Goal: Find specific page/section: Find specific page/section

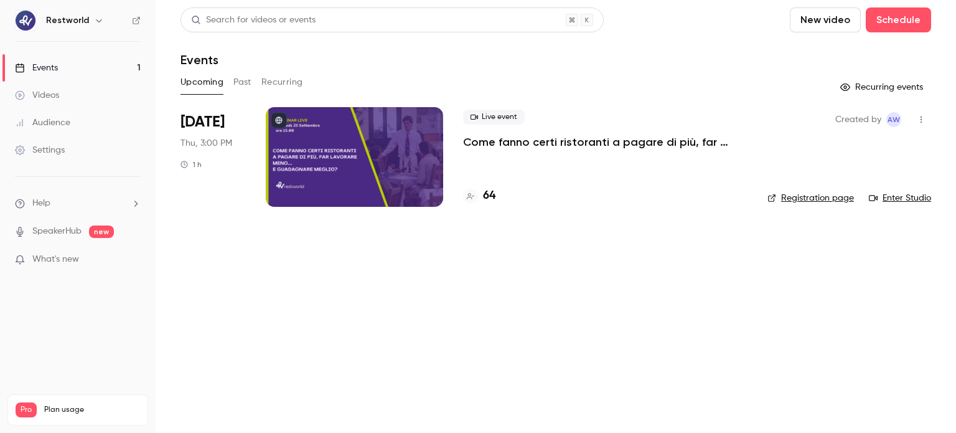
click at [480, 144] on p "Come fanno certi ristoranti a pagare di più, far lavorare meno… e guadagnare me…" at bounding box center [605, 141] width 284 height 15
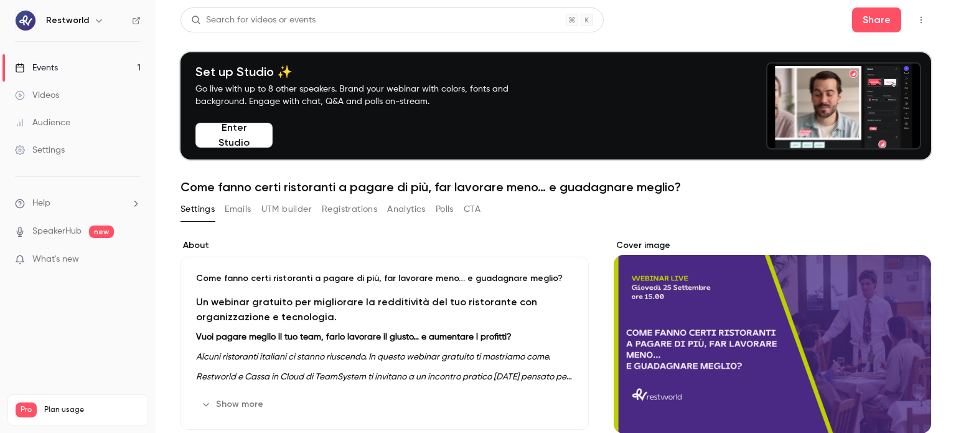
click at [337, 216] on button "Registrations" at bounding box center [349, 209] width 55 height 20
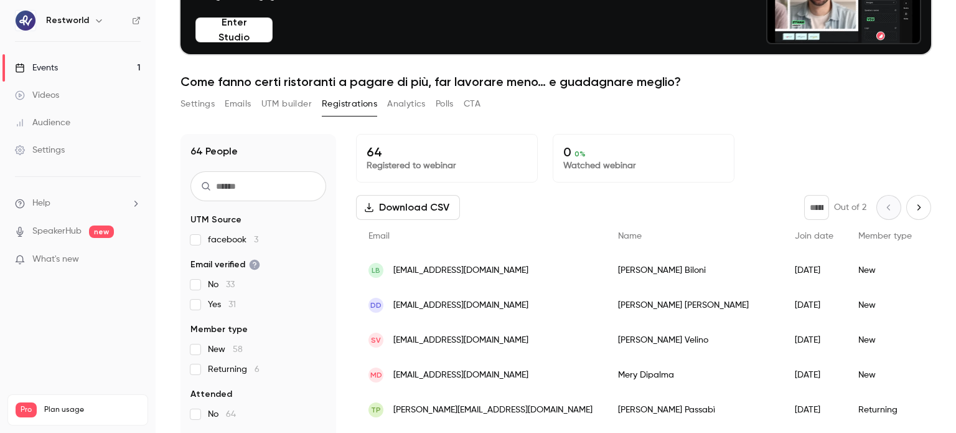
scroll to position [60, 0]
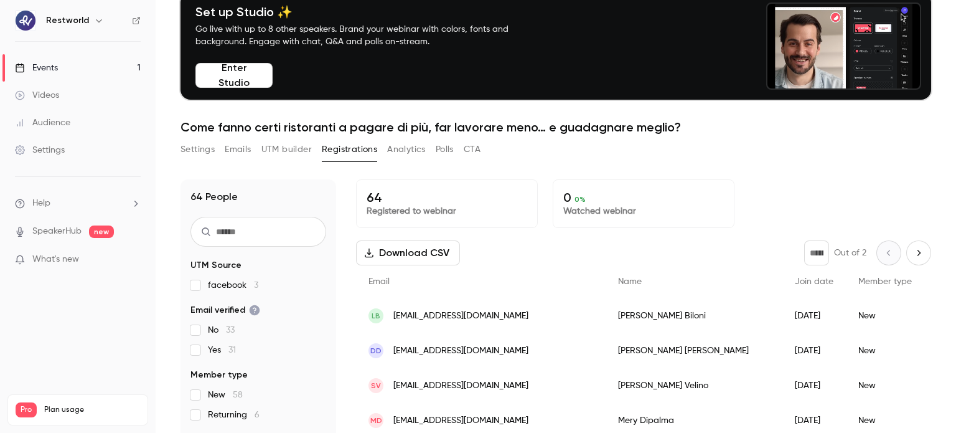
click at [211, 159] on button "Settings" at bounding box center [197, 149] width 34 height 20
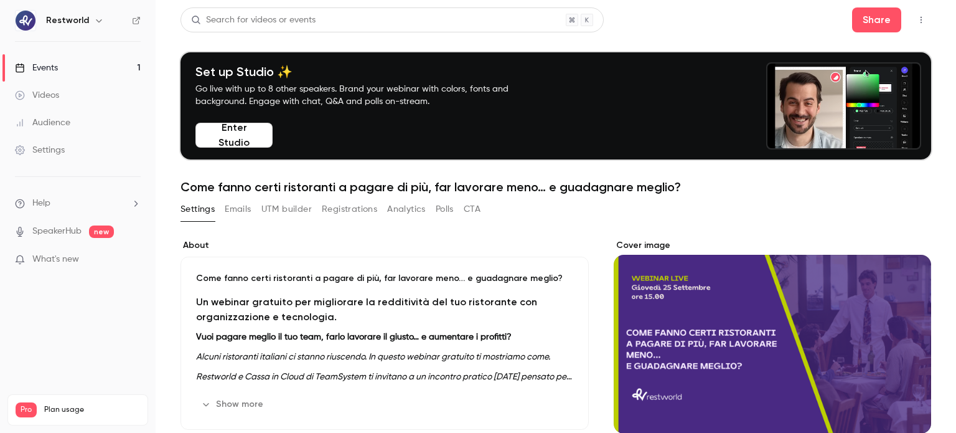
click at [246, 213] on button "Emails" at bounding box center [238, 209] width 26 height 20
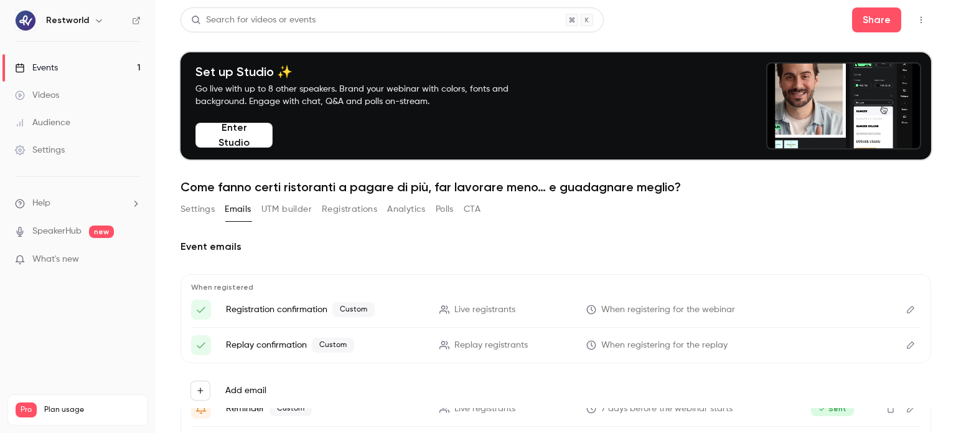
click at [120, 72] on link "Events 1" at bounding box center [78, 67] width 156 height 27
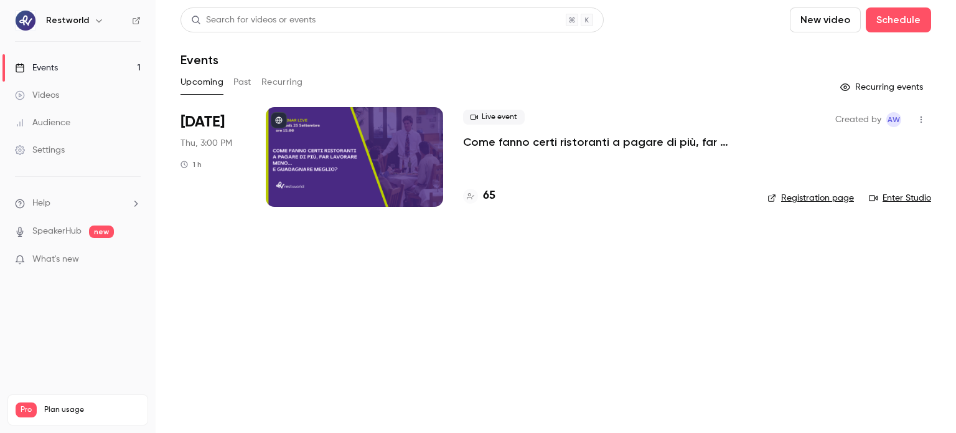
click at [900, 199] on link "Enter Studio" at bounding box center [900, 198] width 62 height 12
